Goal: Complete application form

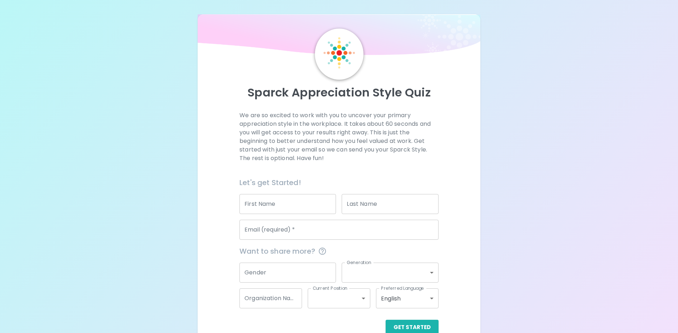
click at [268, 208] on input "First Name" at bounding box center [287, 204] width 96 height 20
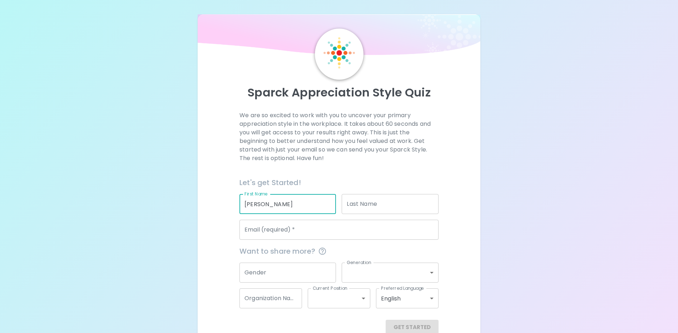
type input "[PERSON_NAME]"
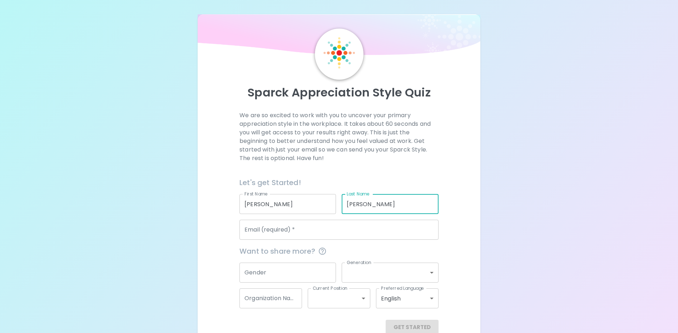
type input "[PERSON_NAME]"
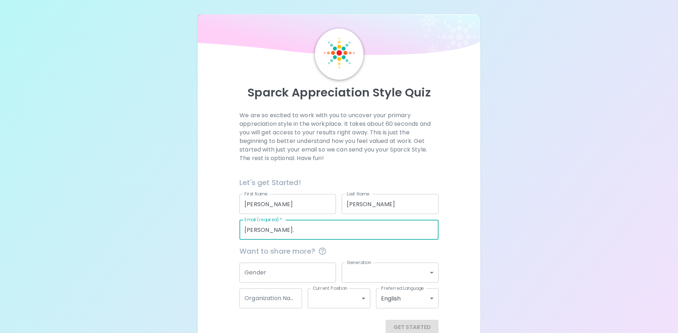
type input "[PERSON_NAME][EMAIL_ADDRESS][PERSON_NAME][DOMAIN_NAME]"
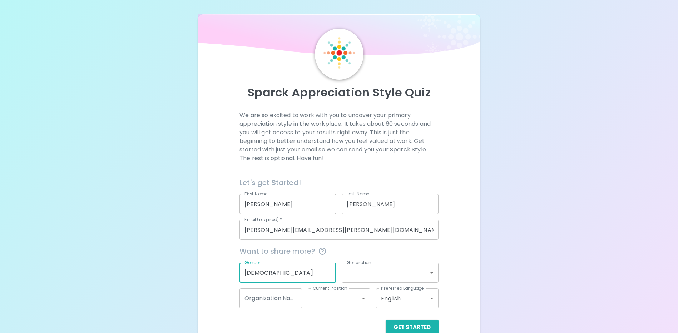
type input "[DEMOGRAPHIC_DATA]"
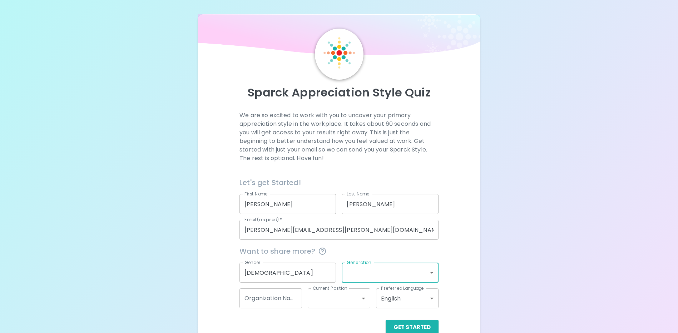
click at [426, 278] on body "Sparck Appreciation Style Quiz We are so excited to work with you to uncover yo…" at bounding box center [339, 174] width 678 height 349
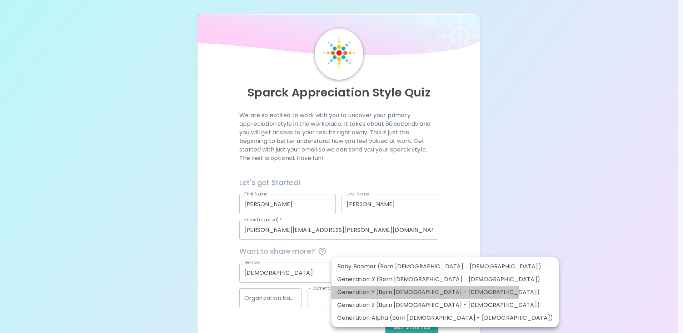
click at [425, 291] on li "Generation Y (Born [DEMOGRAPHIC_DATA] - [DEMOGRAPHIC_DATA])" at bounding box center [445, 292] width 227 height 13
type input "generation_y"
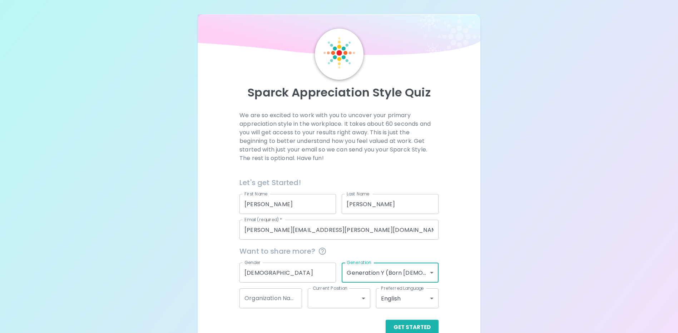
click at [557, 263] on div "Sparck Appreciation Style Quiz We are so excited to work with you to uncover yo…" at bounding box center [339, 174] width 678 height 349
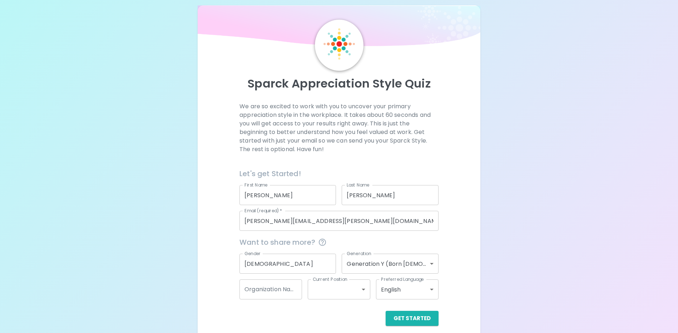
scroll to position [16, 0]
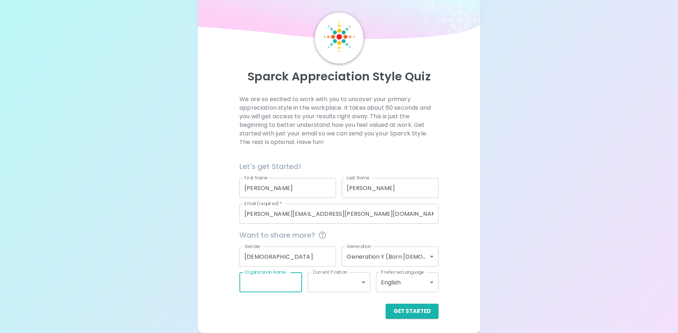
drag, startPoint x: 283, startPoint y: 281, endPoint x: 287, endPoint y: 278, distance: 4.9
click at [283, 281] on input "Organization Name" at bounding box center [270, 282] width 63 height 20
click at [347, 327] on div "Sparck Appreciation Style Quiz We are so excited to work with you to uncover yo…" at bounding box center [339, 165] width 282 height 335
click at [405, 316] on button "Get Started" at bounding box center [412, 311] width 53 height 15
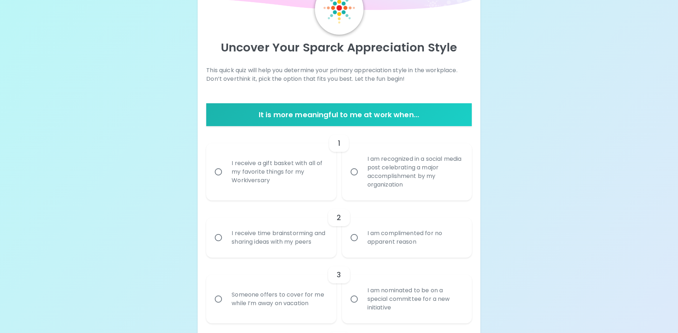
scroll to position [0, 0]
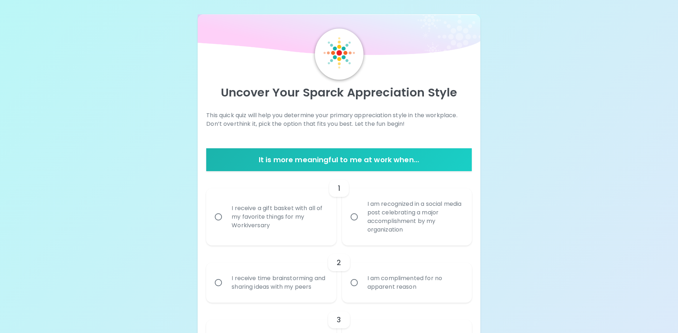
click at [252, 219] on div "I receive a gift basket with all of my favorite things for my Workiversary" at bounding box center [279, 216] width 106 height 43
click at [226, 219] on input "I receive a gift basket with all of my favorite things for my Workiversary" at bounding box center [218, 216] width 15 height 15
radio input "true"
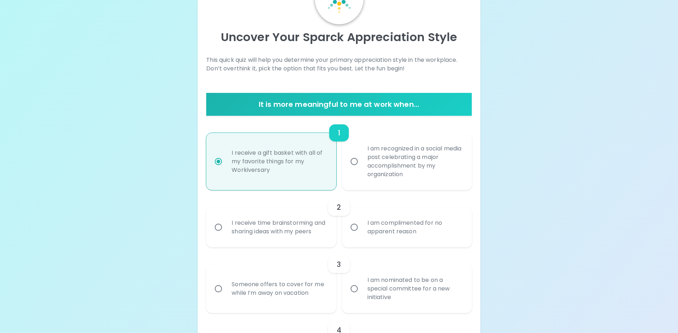
scroll to position [57, 0]
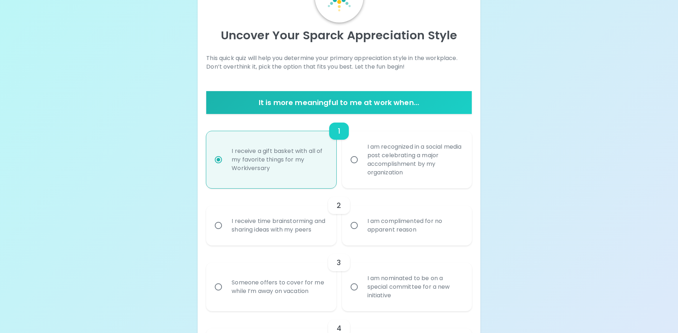
click at [262, 232] on div "I receive time brainstorming and sharing ideas with my peers" at bounding box center [279, 225] width 106 height 34
click at [226, 232] on input "I receive time brainstorming and sharing ideas with my peers" at bounding box center [218, 225] width 15 height 15
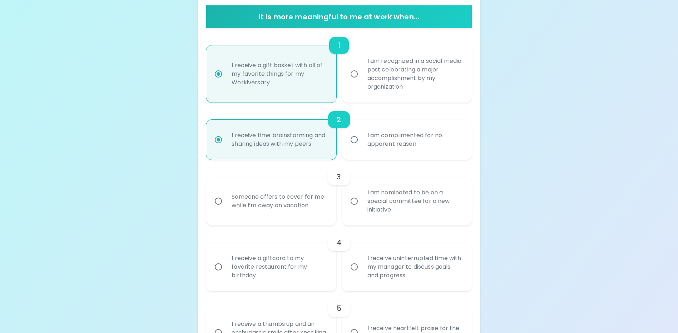
scroll to position [186, 0]
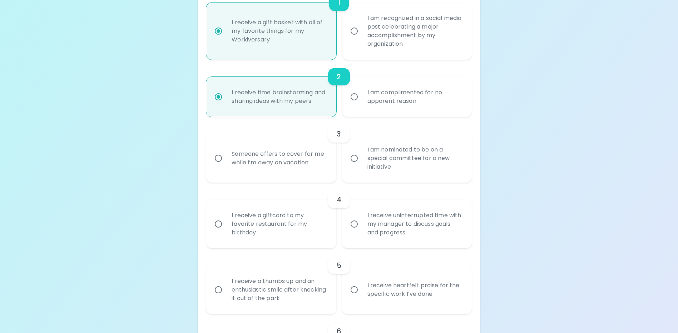
radio input "true"
click at [397, 174] on div "I am nominated to be on a special committee for a new initiative" at bounding box center [415, 158] width 106 height 43
click at [362, 166] on input "I am nominated to be on a special committee for a new initiative" at bounding box center [354, 158] width 15 height 15
radio input "false"
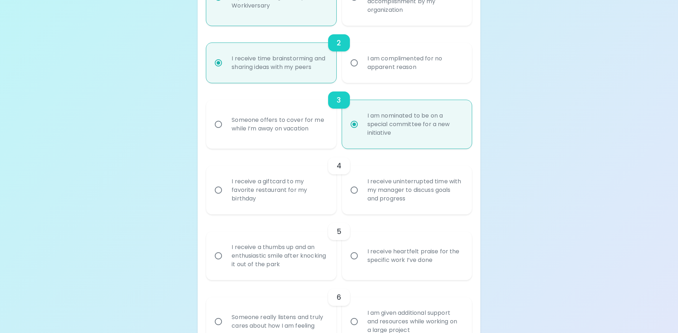
scroll to position [243, 0]
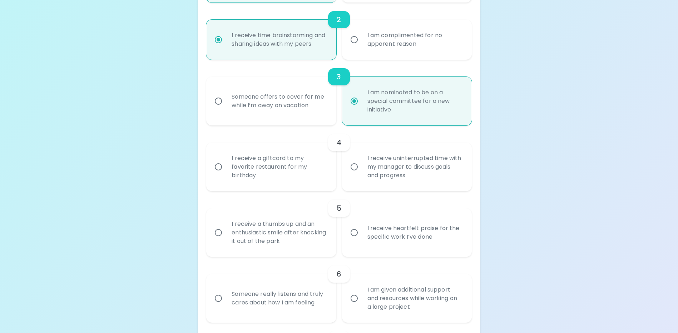
radio input "true"
click at [232, 181] on div "I receive a giftcard to my favorite restaurant for my birthday" at bounding box center [279, 166] width 106 height 43
click at [226, 174] on input "I receive a giftcard to my favorite restaurant for my birthday" at bounding box center [218, 166] width 15 height 15
radio input "false"
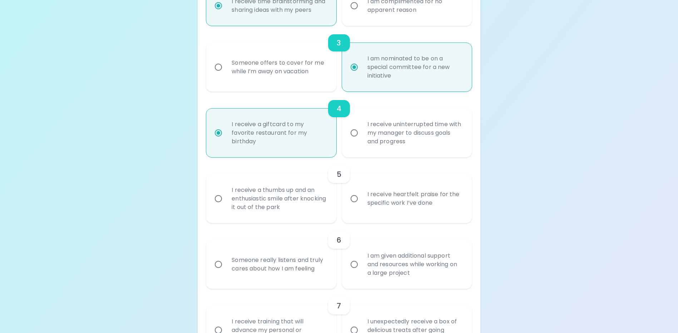
scroll to position [300, 0]
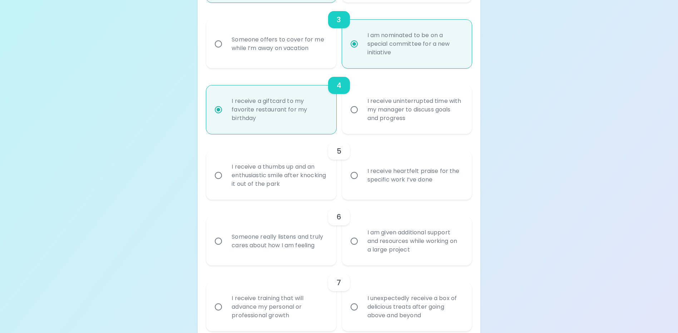
radio input "true"
click at [441, 182] on div "I receive heartfelt praise for the specific work I’ve done" at bounding box center [415, 175] width 106 height 34
click at [362, 182] on input "I receive heartfelt praise for the specific work I’ve done" at bounding box center [354, 175] width 15 height 15
radio input "false"
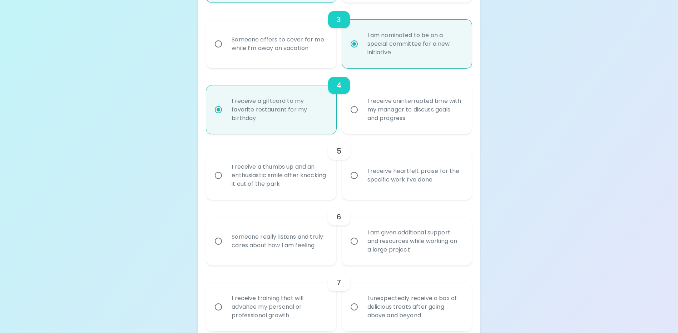
radio input "false"
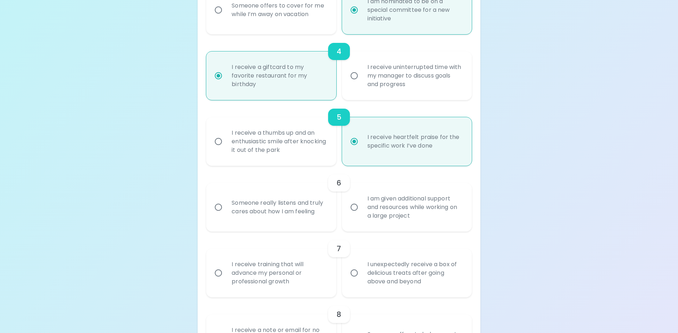
scroll to position [357, 0]
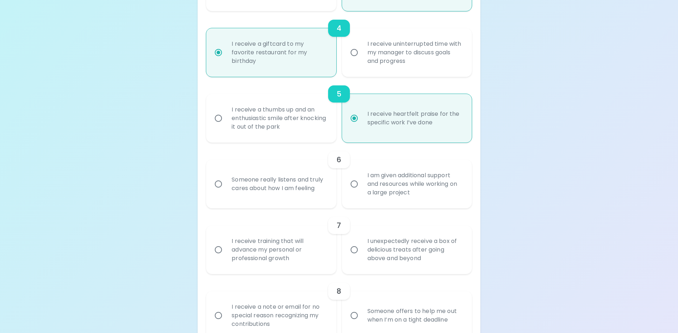
radio input "true"
click at [255, 201] on div "Someone really listens and truly cares about how I am feeling" at bounding box center [279, 184] width 106 height 34
click at [226, 192] on input "Someone really listens and truly cares about how I am feeling" at bounding box center [218, 184] width 15 height 15
radio input "false"
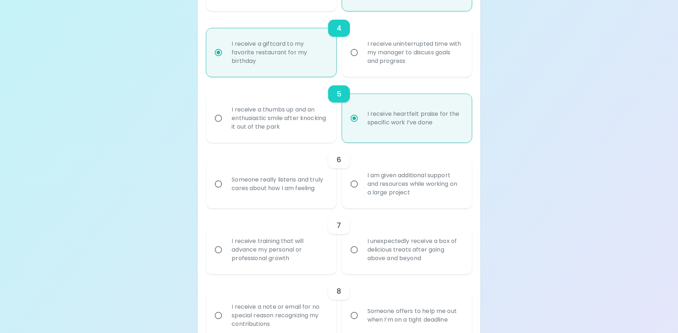
radio input "false"
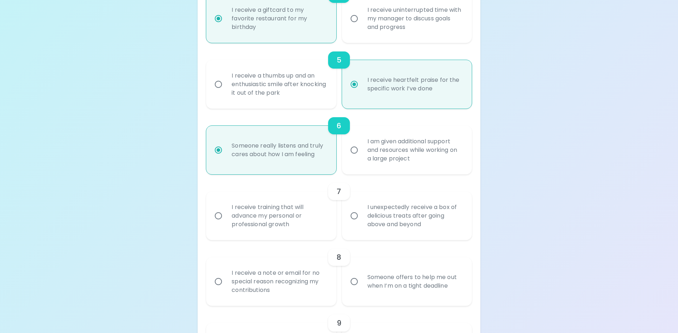
scroll to position [415, 0]
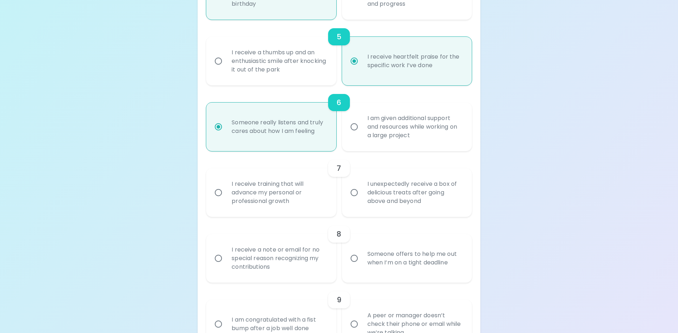
radio input "true"
click at [288, 200] on div "I receive training that will advance my personal or professional growth" at bounding box center [279, 192] width 106 height 43
click at [226, 200] on input "I receive training that will advance my personal or professional growth" at bounding box center [218, 192] width 15 height 15
radio input "false"
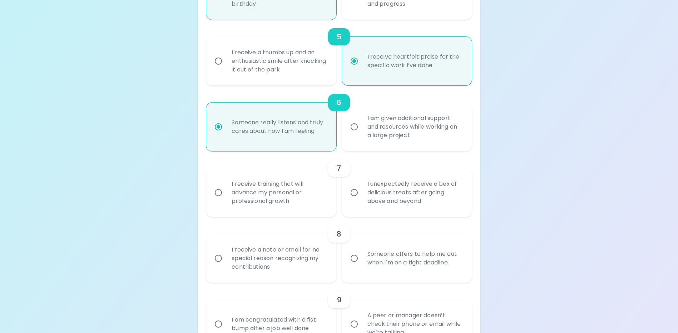
radio input "false"
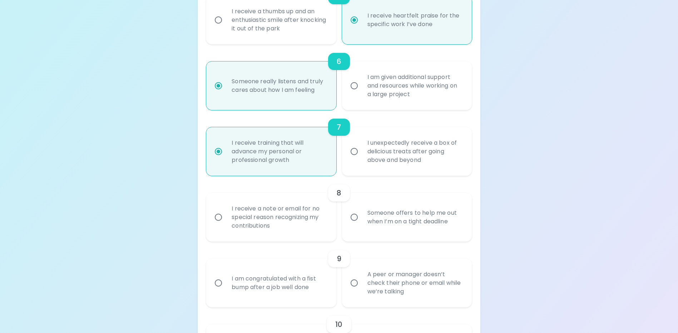
scroll to position [472, 0]
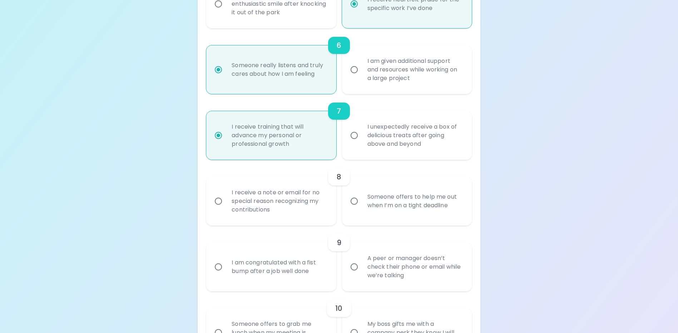
radio input "true"
click at [446, 216] on div "Someone offers to help me out when I’m on a tight deadline" at bounding box center [415, 201] width 106 height 34
click at [362, 209] on input "Someone offers to help me out when I’m on a tight deadline" at bounding box center [354, 201] width 15 height 15
radio input "false"
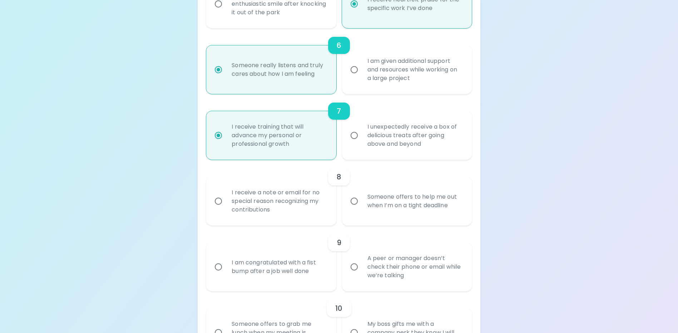
radio input "false"
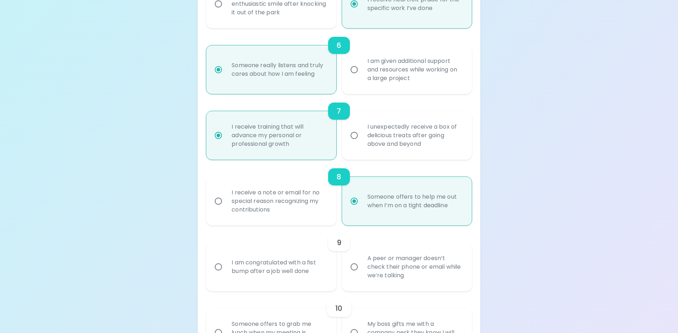
scroll to position [529, 0]
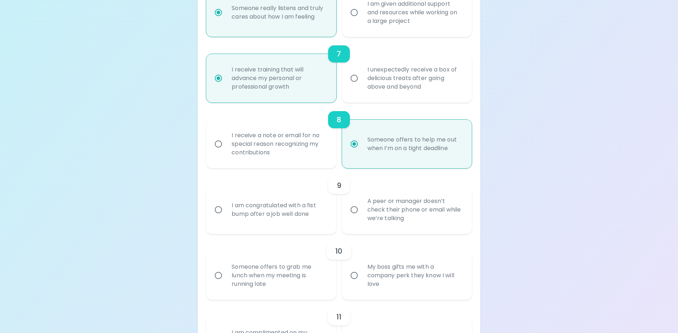
radio input "true"
click at [411, 219] on div "A peer or manager doesn’t check their phone or email while we’re talking" at bounding box center [415, 209] width 106 height 43
click at [362, 217] on input "A peer or manager doesn’t check their phone or email while we’re talking" at bounding box center [354, 209] width 15 height 15
radio input "false"
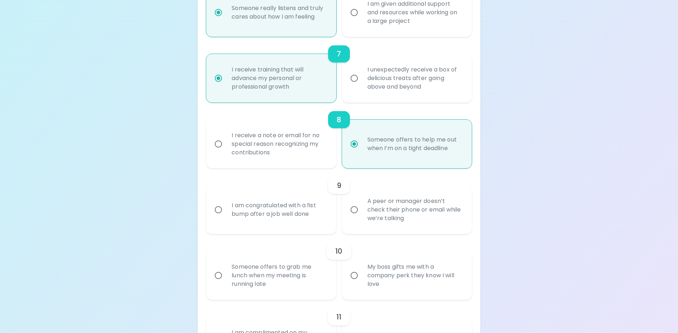
radio input "false"
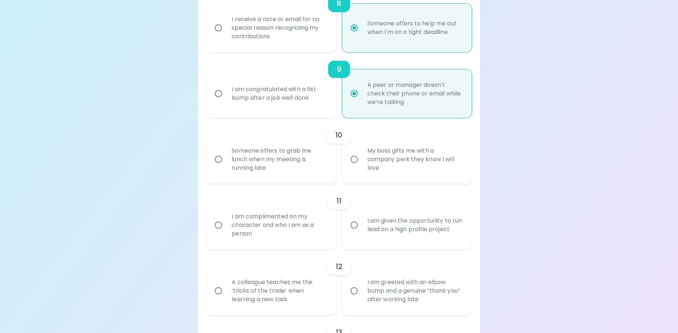
scroll to position [658, 0]
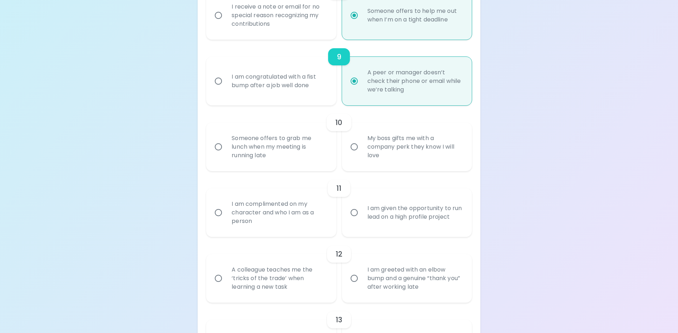
radio input "true"
click at [397, 156] on div "My boss gifts me with a company perk they know I will love" at bounding box center [415, 146] width 106 height 43
click at [362, 154] on input "My boss gifts me with a company perk they know I will love" at bounding box center [354, 146] width 15 height 15
radio input "false"
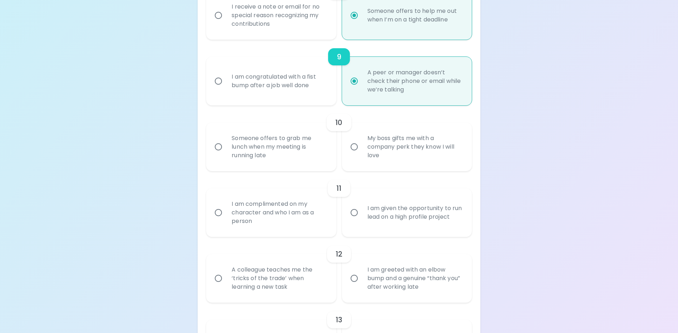
radio input "false"
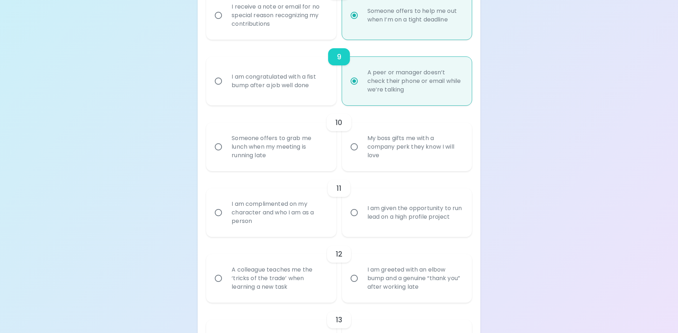
radio input "false"
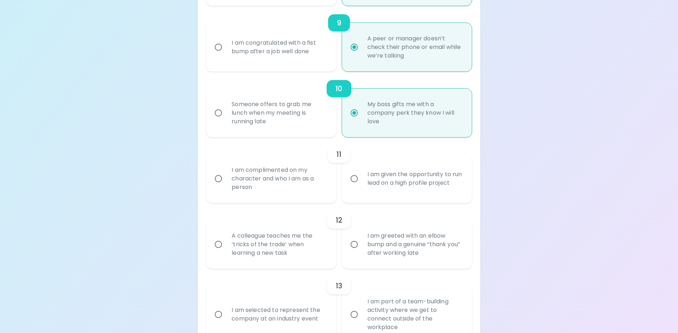
scroll to position [715, 0]
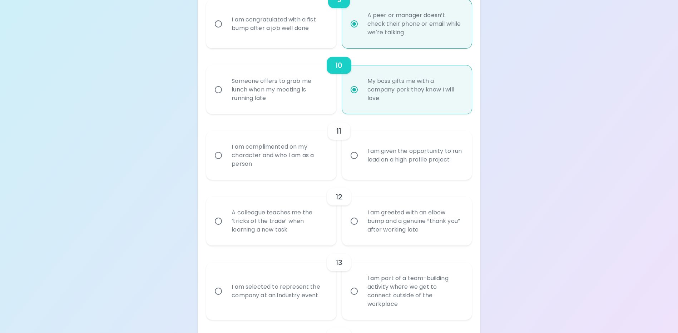
radio input "true"
click at [267, 159] on div "I am complimented on my character and who I am as a person" at bounding box center [279, 155] width 106 height 43
click at [226, 159] on input "I am complimented on my character and who I am as a person" at bounding box center [218, 155] width 15 height 15
radio input "false"
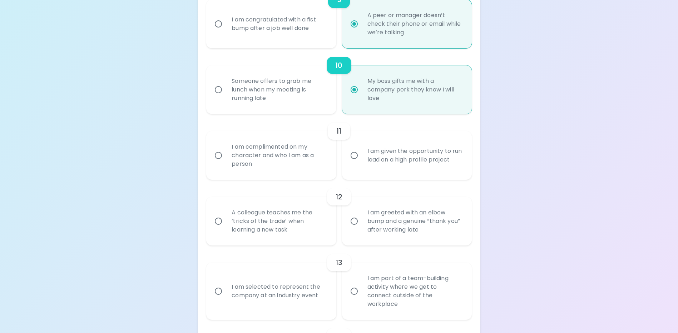
radio input "false"
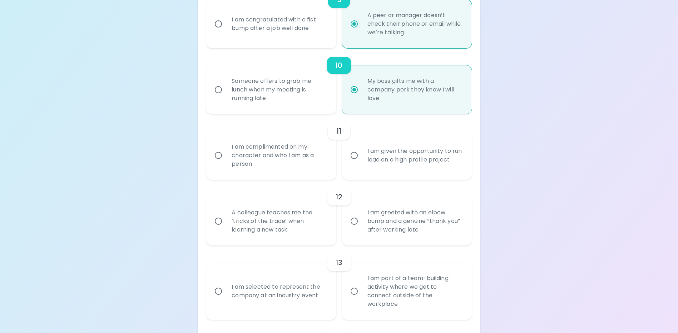
radio input "false"
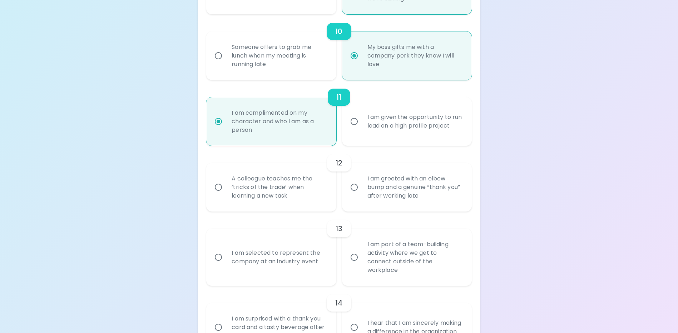
scroll to position [772, 0]
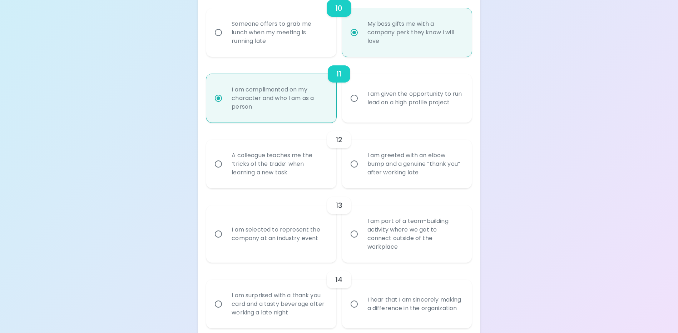
radio input "true"
click at [301, 184] on div "A colleague teaches me the ‘tricks of the trade’ when learning a new task" at bounding box center [279, 164] width 106 height 43
click at [226, 172] on input "A colleague teaches me the ‘tricks of the trade’ when learning a new task" at bounding box center [218, 164] width 15 height 15
radio input "false"
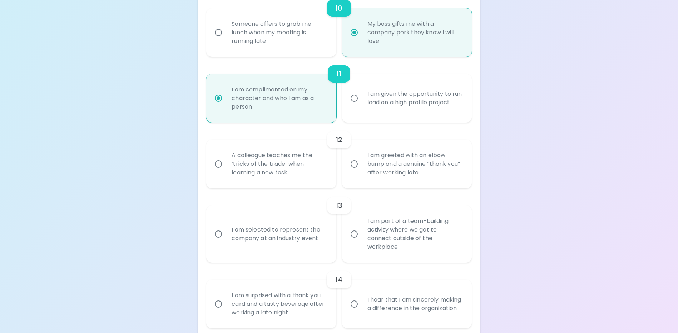
radio input "false"
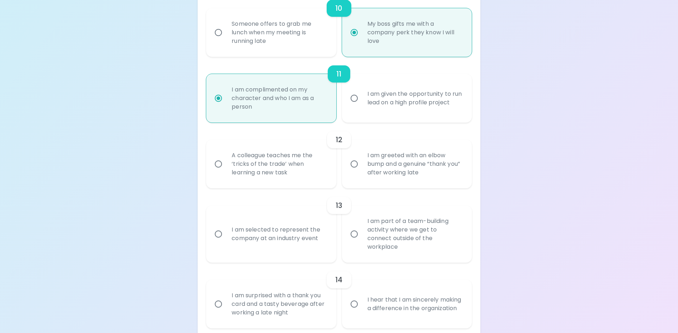
radio input "false"
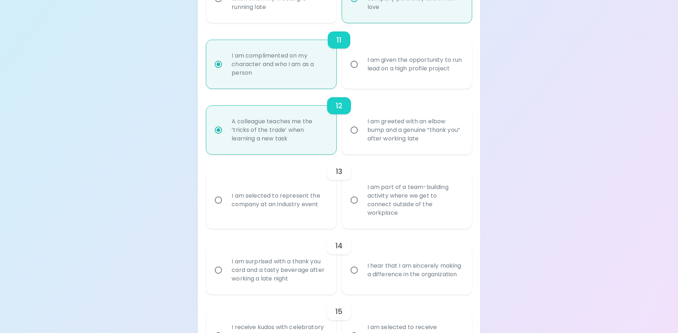
scroll to position [829, 0]
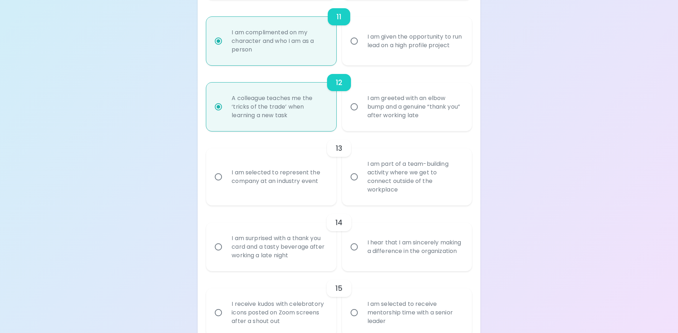
radio input "true"
click at [428, 192] on div "I am part of a team-building activity where we get to connect outside of the wo…" at bounding box center [415, 176] width 106 height 51
click at [362, 184] on input "I am part of a team-building activity where we get to connect outside of the wo…" at bounding box center [354, 176] width 15 height 15
radio input "false"
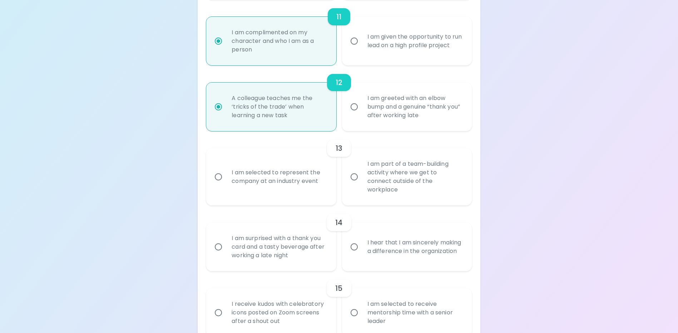
radio input "false"
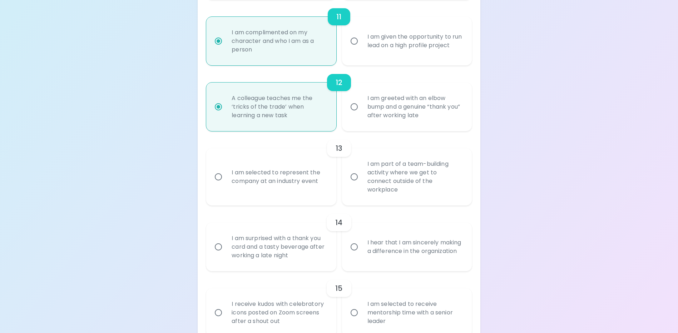
radio input "false"
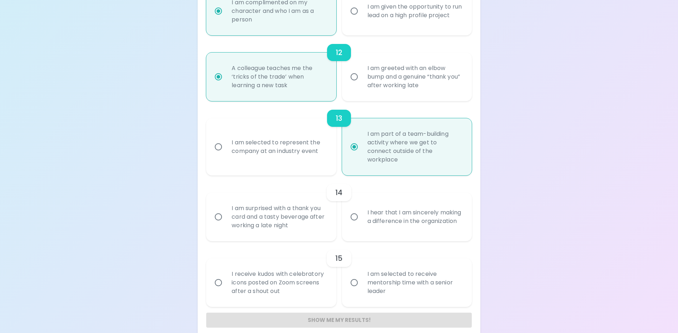
scroll to position [868, 0]
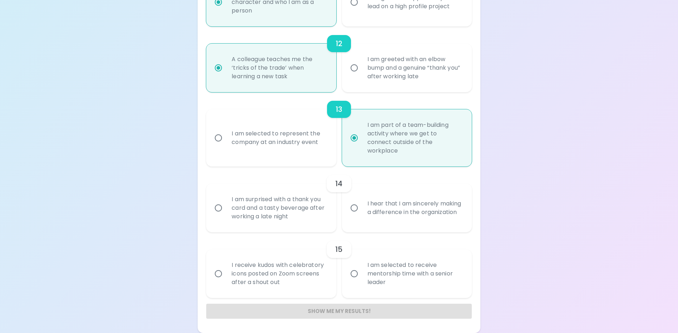
radio input "true"
click at [284, 210] on div "I am surprised with a thank you card and a tasty beverage after working a late …" at bounding box center [279, 208] width 106 height 43
click at [226, 210] on input "I am surprised with a thank you card and a tasty beverage after working a late …" at bounding box center [218, 207] width 15 height 15
radio input "false"
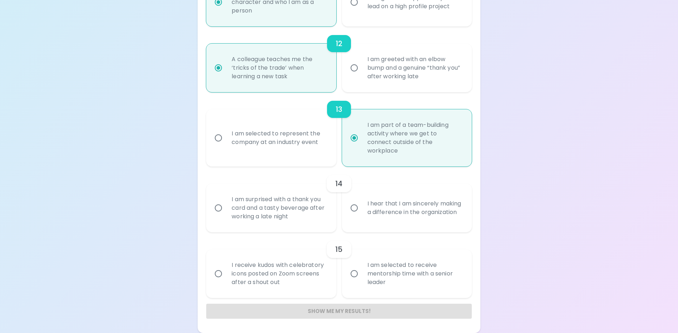
radio input "false"
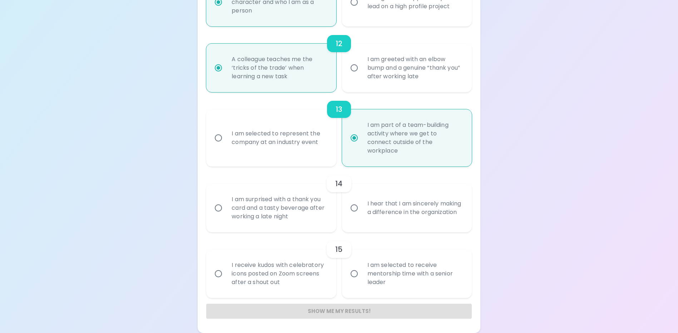
radio input "false"
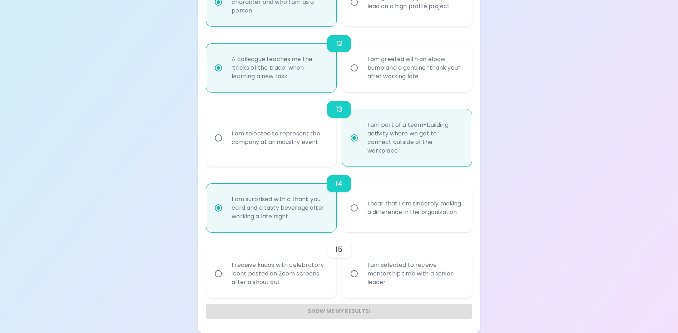
radio input "true"
click at [450, 279] on div "I am selected to receive mentorship time with a senior leader" at bounding box center [415, 273] width 106 height 43
click at [362, 279] on input "I am selected to receive mentorship time with a senior leader" at bounding box center [354, 273] width 15 height 15
radio input "false"
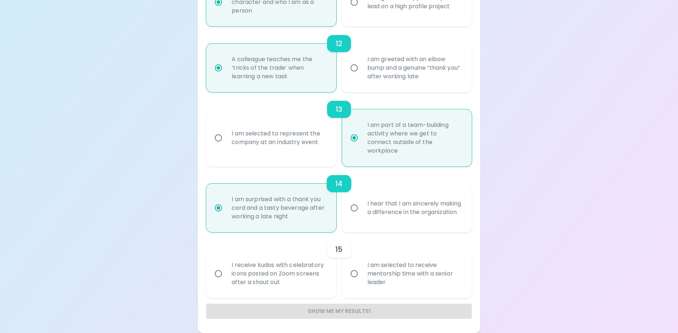
radio input "false"
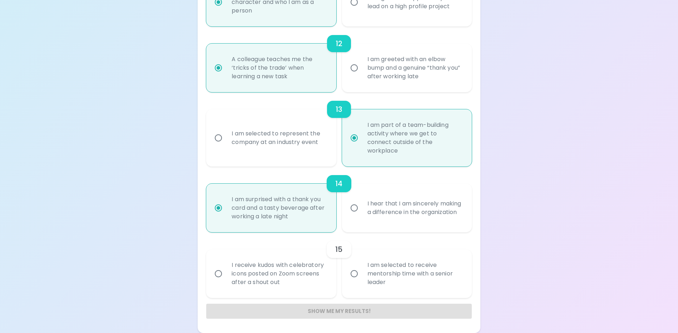
radio input "false"
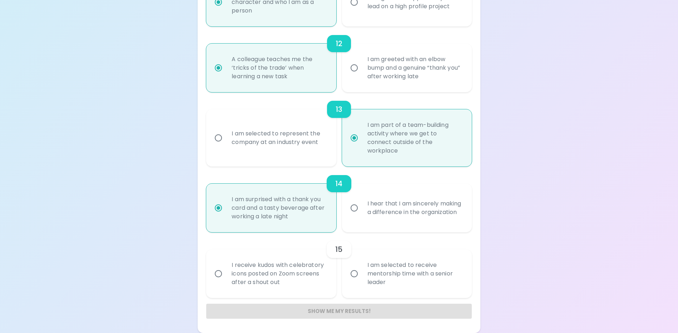
radio input "false"
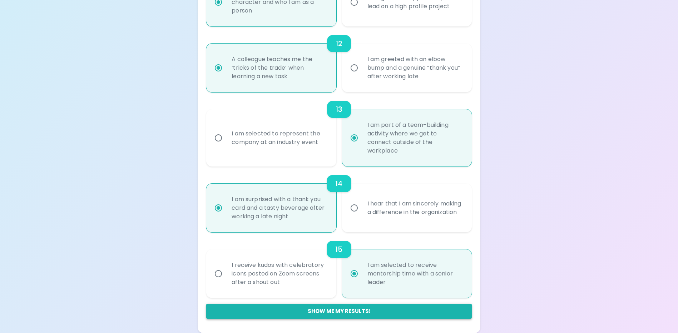
radio input "true"
click at [381, 312] on button "Show me my results!" at bounding box center [338, 311] width 265 height 15
radio input "false"
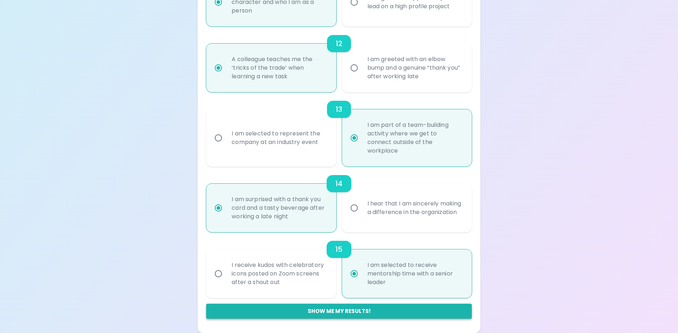
radio input "false"
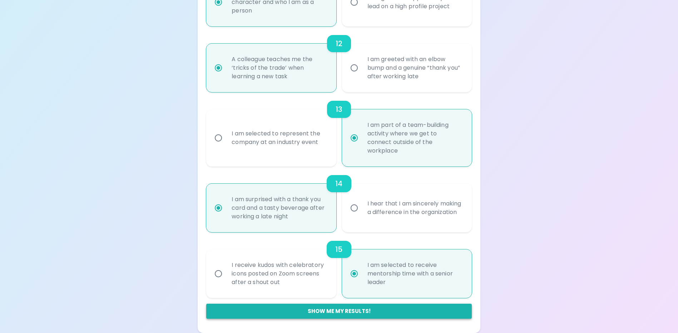
radio input "false"
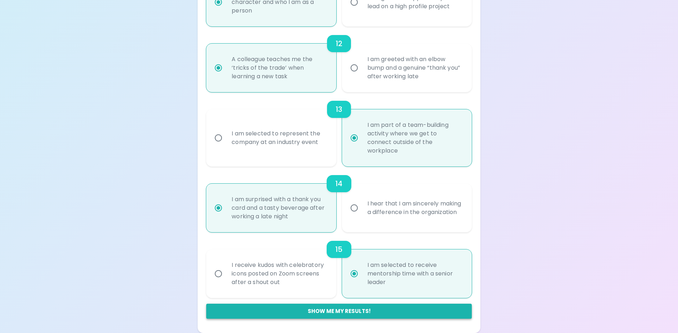
radio input "false"
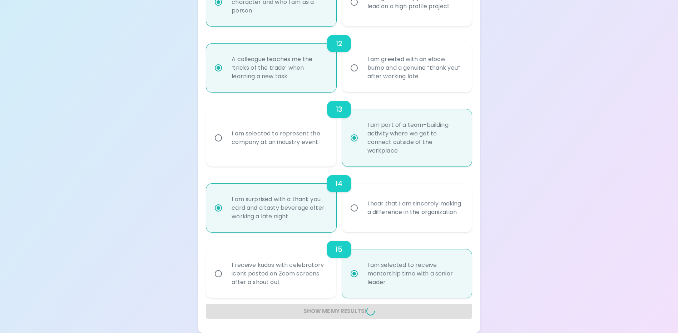
radio input "false"
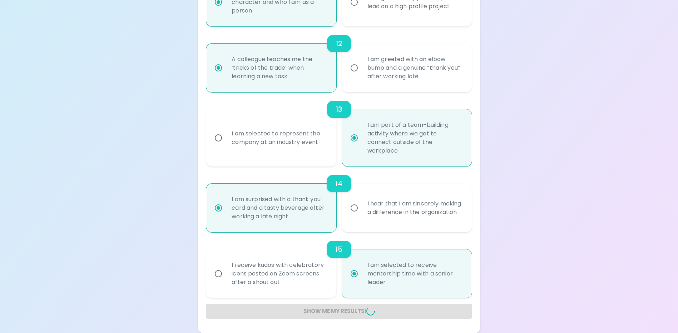
radio input "false"
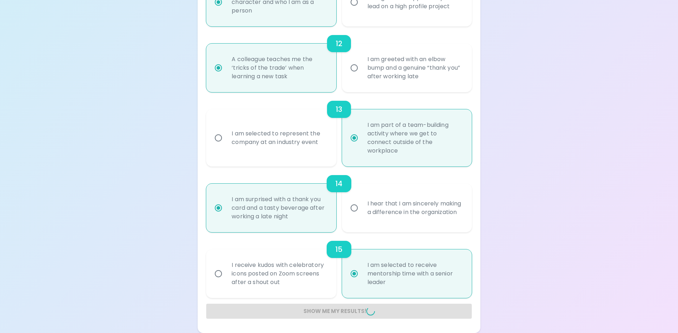
radio input "false"
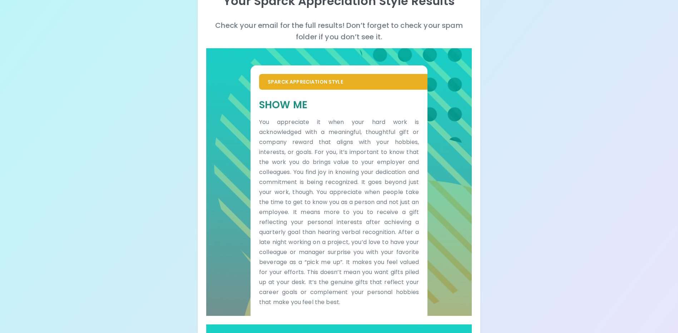
scroll to position [107, 0]
